Goal: Check status: Check status

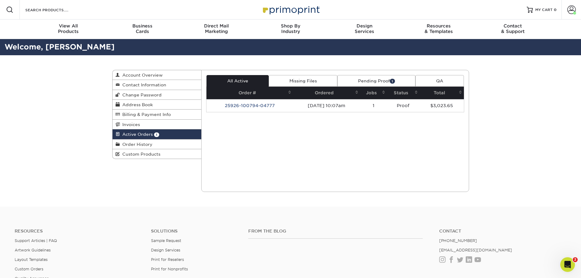
click at [245, 107] on td "25926-100794-04777" at bounding box center [250, 105] width 87 height 13
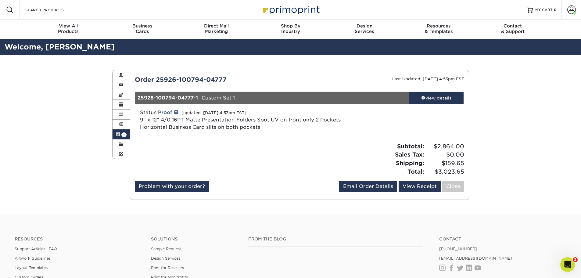
click at [444, 99] on div "view details" at bounding box center [436, 98] width 55 height 6
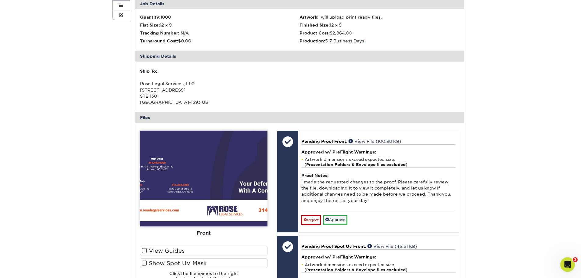
scroll to position [153, 0]
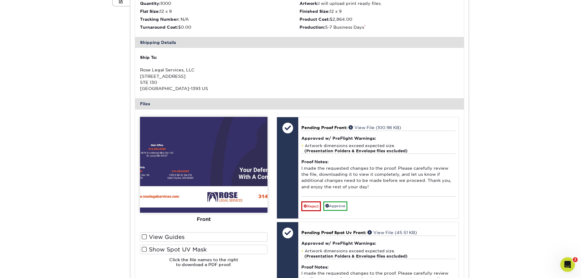
click at [379, 129] on link "View File (100.98 KB)" at bounding box center [375, 127] width 52 height 5
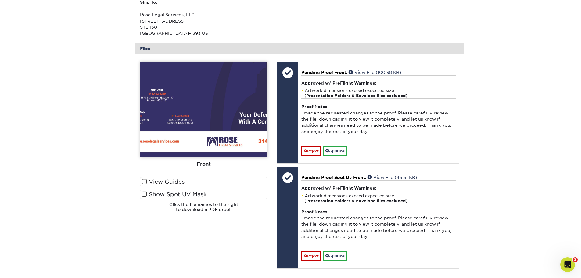
scroll to position [214, 0]
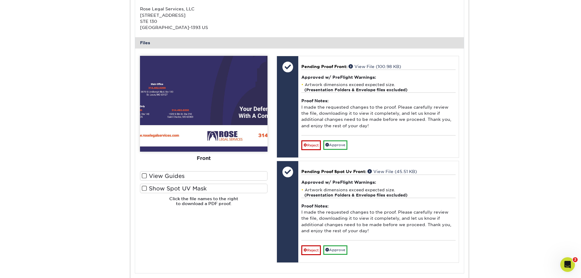
click at [395, 172] on link "View File (45.51 KB)" at bounding box center [392, 171] width 49 height 5
